Goal: Transaction & Acquisition: Purchase product/service

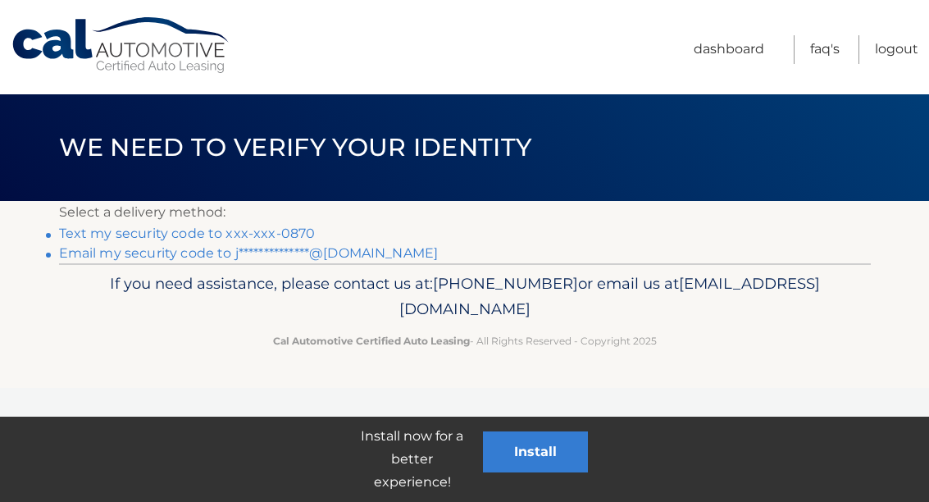
click at [92, 231] on link "Text my security code to xxx-xxx-0870" at bounding box center [187, 234] width 257 height 16
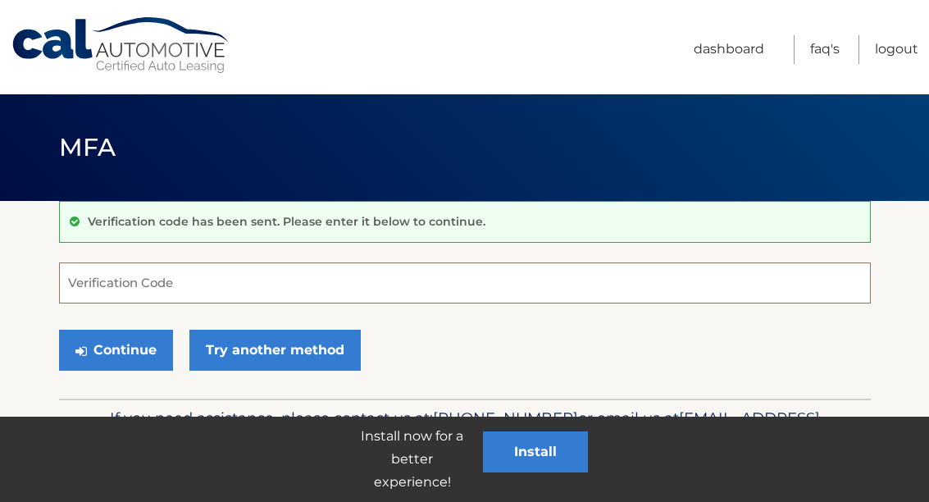
click at [103, 279] on input "Verification Code" at bounding box center [465, 282] width 812 height 41
type input "172543"
click at [104, 341] on button "Continue" at bounding box center [116, 350] width 114 height 41
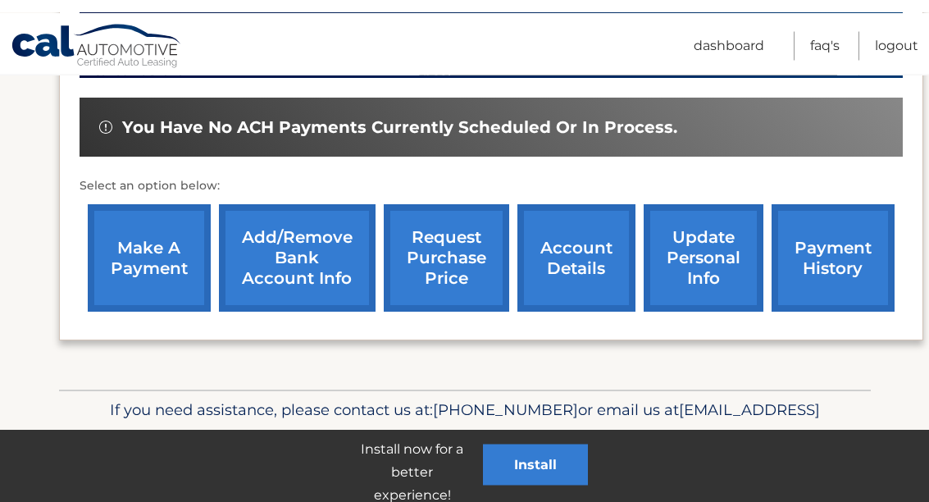
scroll to position [488, 0]
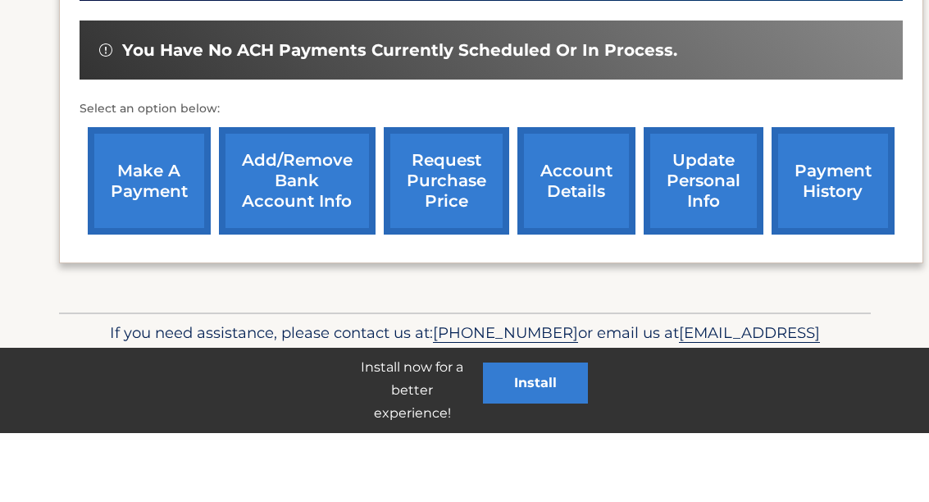
click at [142, 196] on link "make a payment" at bounding box center [149, 249] width 123 height 107
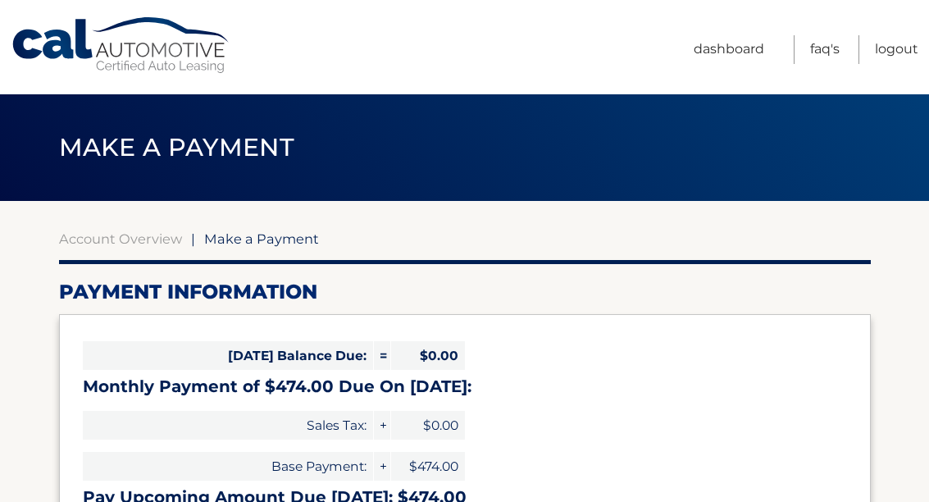
select select "YjRlYTg5ZDUtOTY2Yi00ZDgyLTg1M2YtNTMzMzg4Y2U5NmI3"
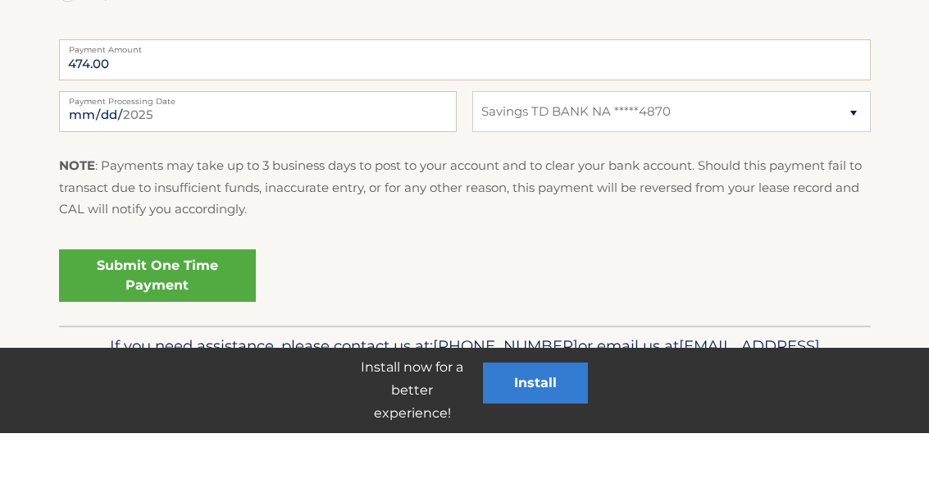
scroll to position [657, 0]
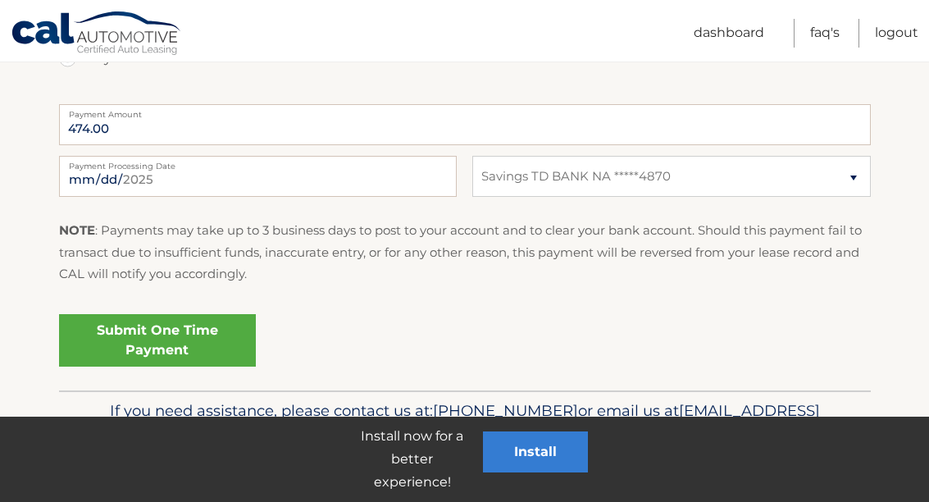
click at [139, 334] on link "Submit One Time Payment" at bounding box center [157, 340] width 197 height 52
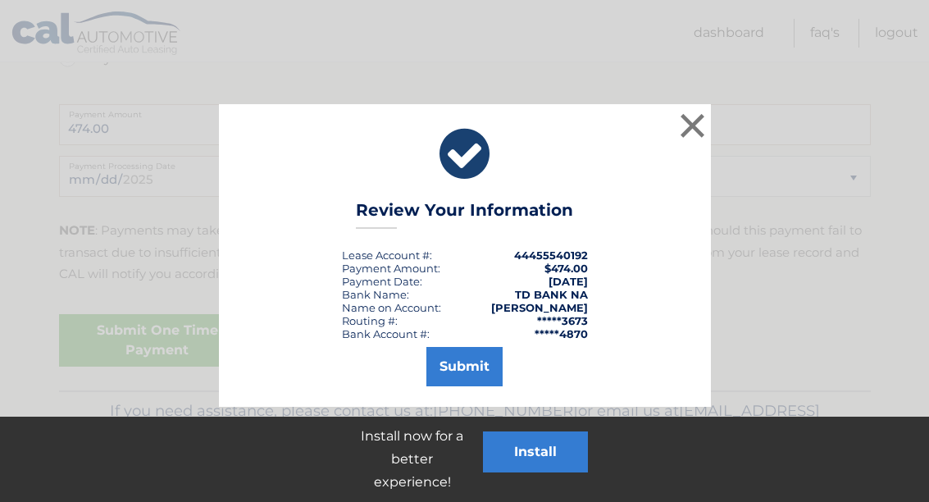
click at [461, 369] on button "Submit" at bounding box center [464, 366] width 76 height 39
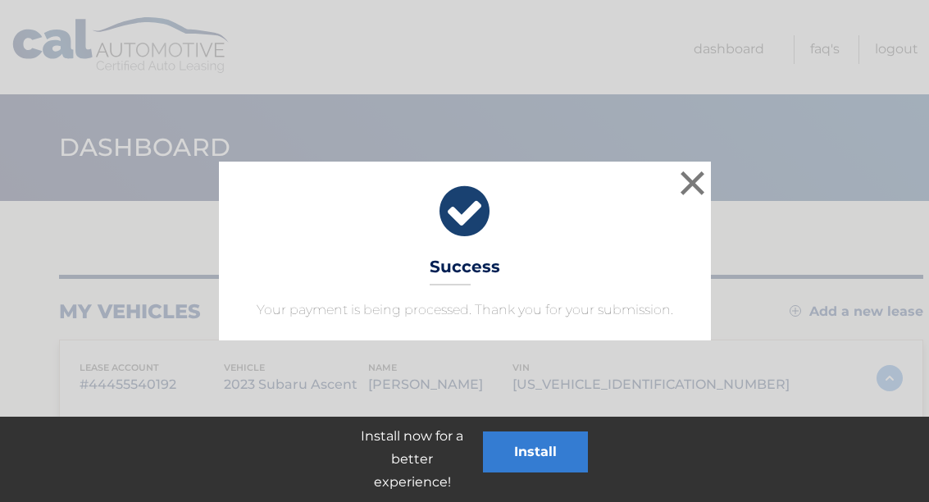
click at [688, 179] on button "×" at bounding box center [693, 182] width 33 height 33
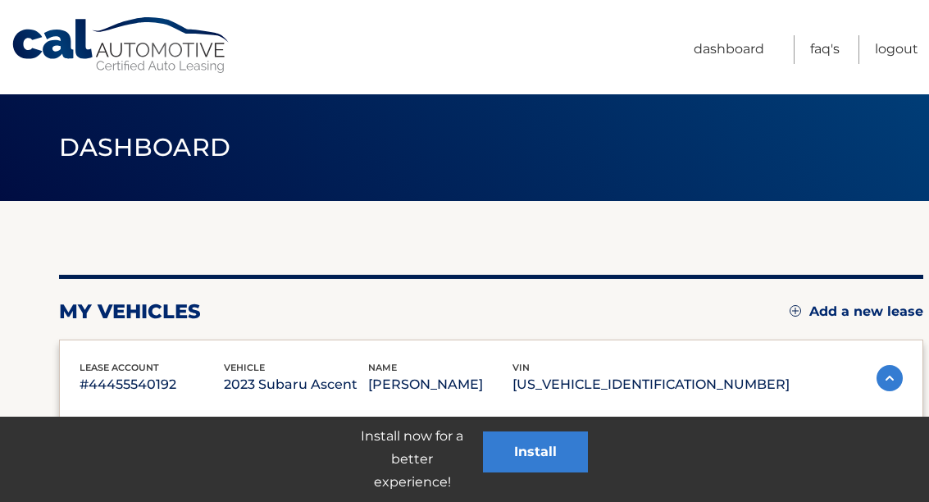
click at [885, 40] on link "Logout" at bounding box center [896, 49] width 43 height 29
